Goal: Task Accomplishment & Management: Manage account settings

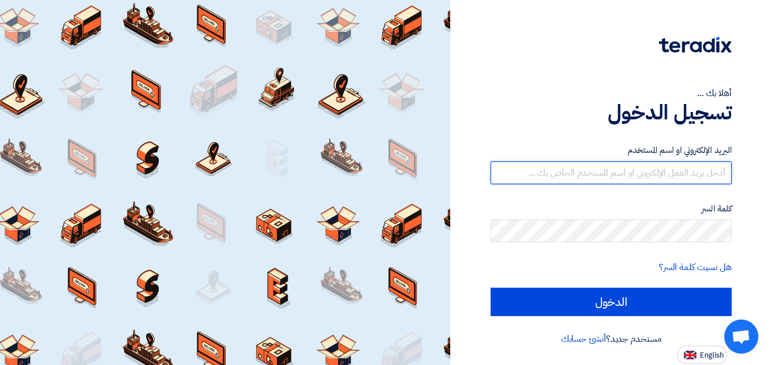
click at [706, 168] on input "text" at bounding box center [610, 172] width 241 height 23
click at [677, 174] on input "text" at bounding box center [610, 172] width 241 height 23
paste input "[EMAIL_ADDRESS][DOMAIN_NAME]"
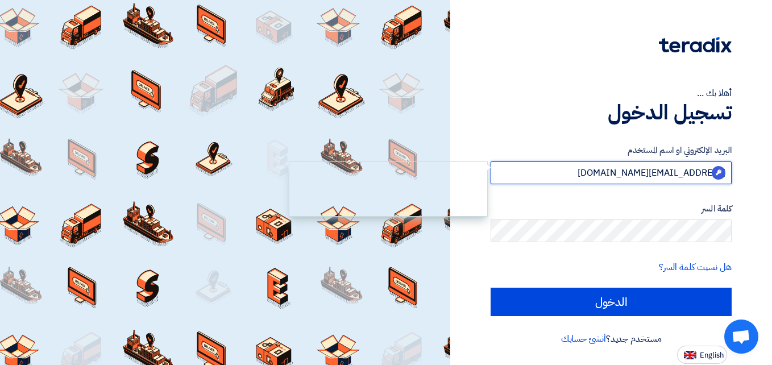
type input "[EMAIL_ADDRESS][DOMAIN_NAME]"
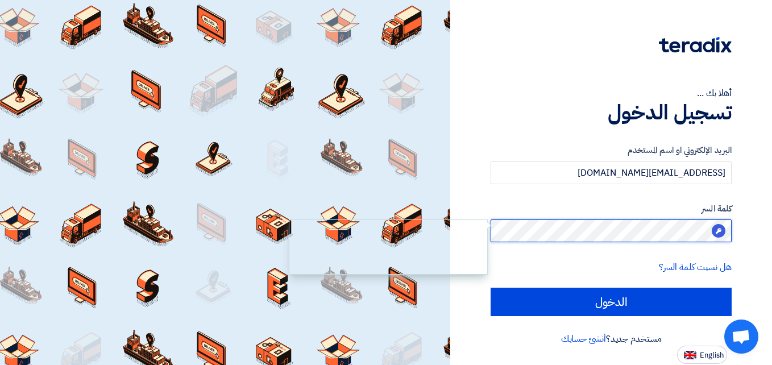
click at [712, 226] on body "أهلا بك ... تسجيل الدخول البريد الإلكتروني او اسم المستخدم [EMAIL_ADDRESS][DOMA…" at bounding box center [386, 182] width 772 height 365
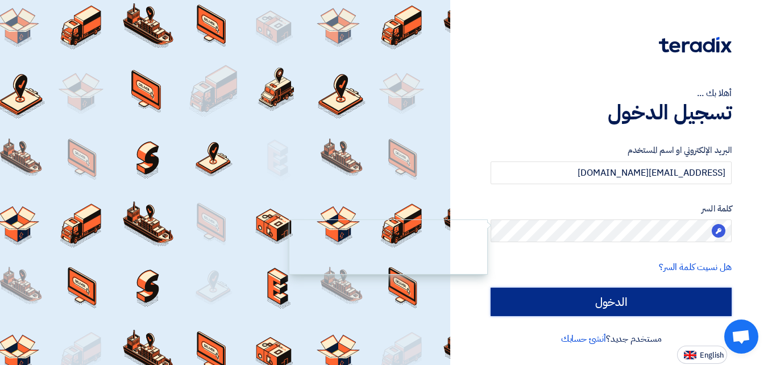
click at [633, 300] on input "الدخول" at bounding box center [610, 302] width 241 height 28
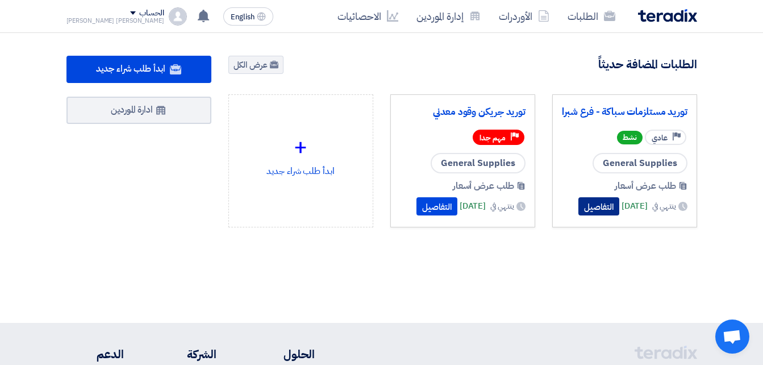
click at [592, 208] on button "التفاصيل" at bounding box center [599, 206] width 41 height 18
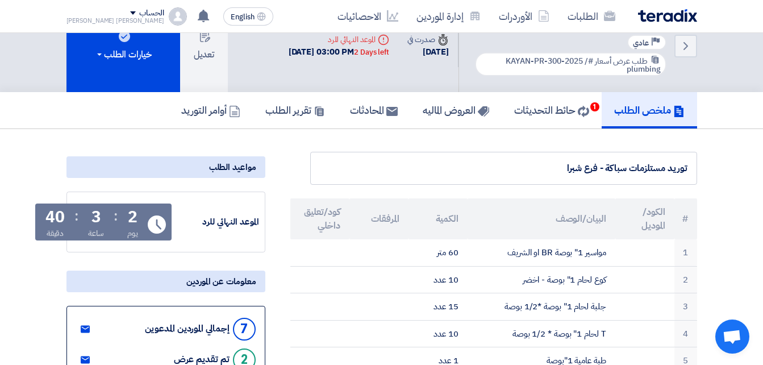
scroll to position [11, 0]
